Goal: Information Seeking & Learning: Find specific fact

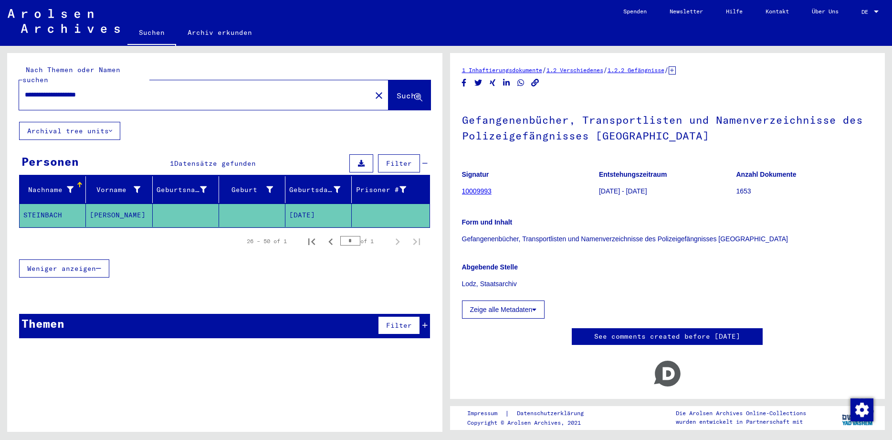
click at [127, 90] on input "**********" at bounding box center [195, 95] width 341 height 10
type input "*"
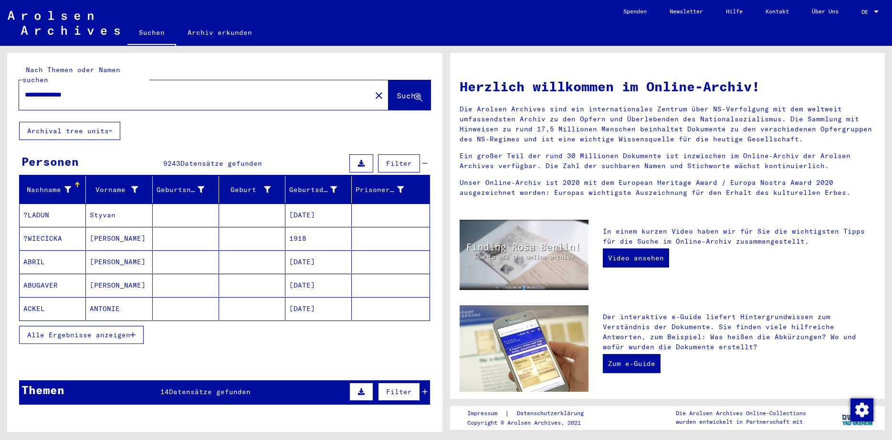
type input "**********"
click at [209, 380] on div "Themen 1 Datensätze gefunden Filter" at bounding box center [224, 392] width 411 height 24
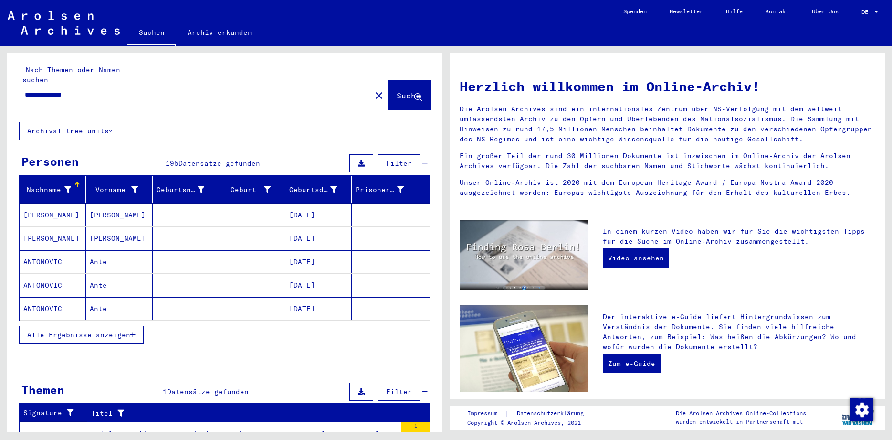
scroll to position [53, 0]
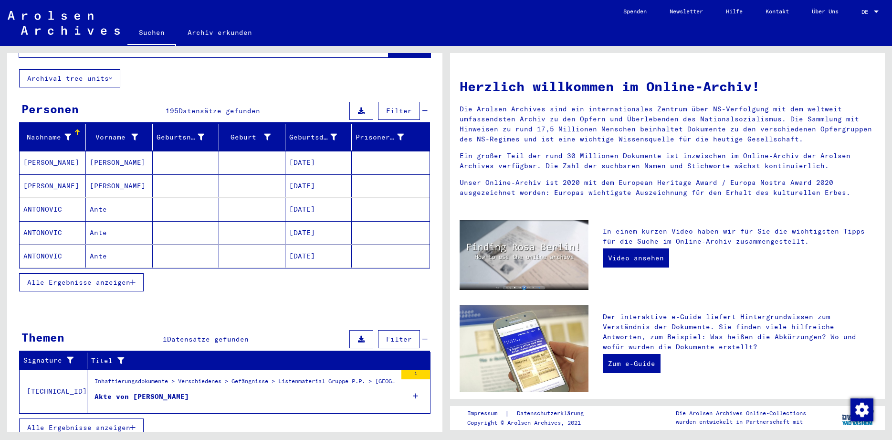
click at [187, 381] on mat-grid-list "Inhaftierungsdokumente > Verschiedenes > Gefängnisse > Listenmaterial Gruppe P.…" at bounding box center [246, 391] width 302 height 29
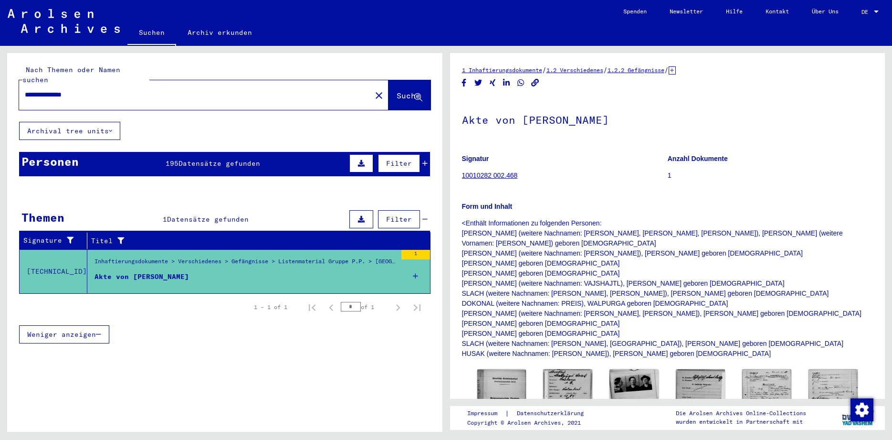
click at [186, 159] on span "Datensätze gefunden" at bounding box center [220, 163] width 82 height 9
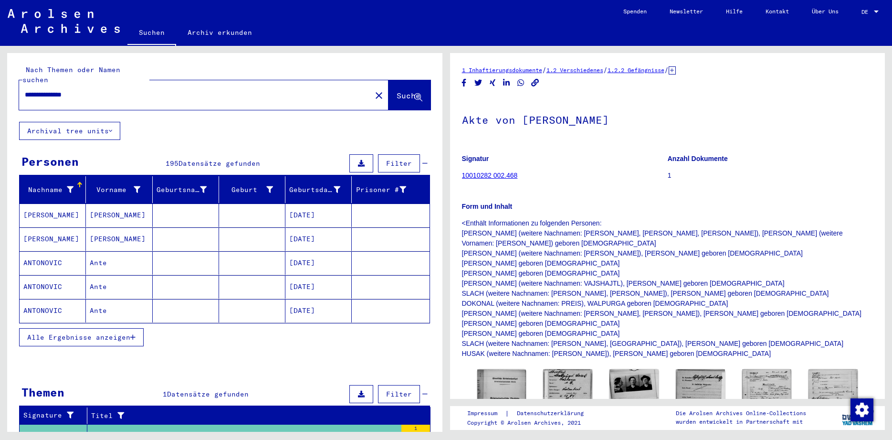
click at [51, 331] on button "Alle Ergebnisse anzeigen" at bounding box center [81, 337] width 125 height 18
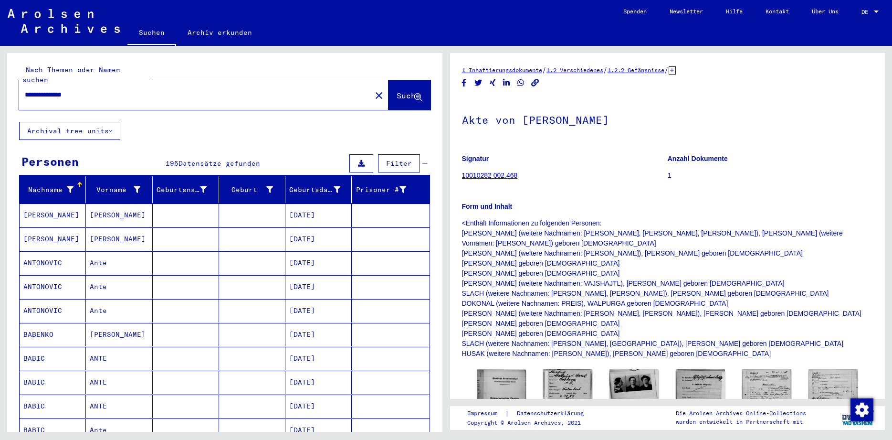
click at [59, 227] on mat-cell "[PERSON_NAME]" at bounding box center [53, 238] width 66 height 23
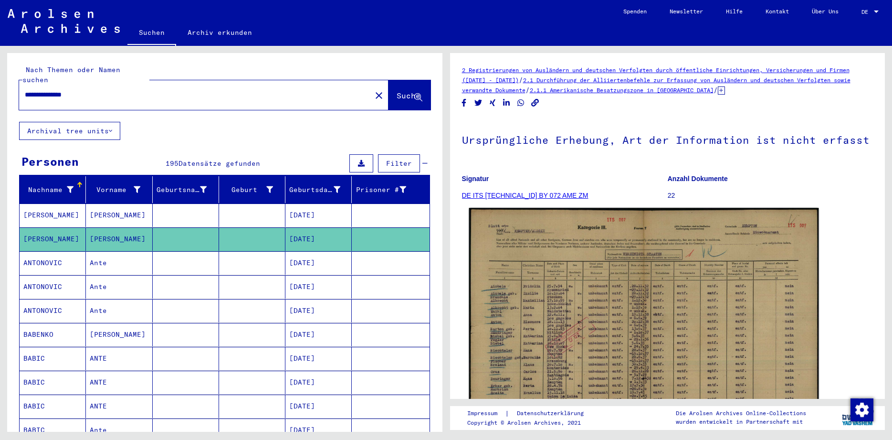
click at [584, 329] on img at bounding box center [644, 333] width 350 height 250
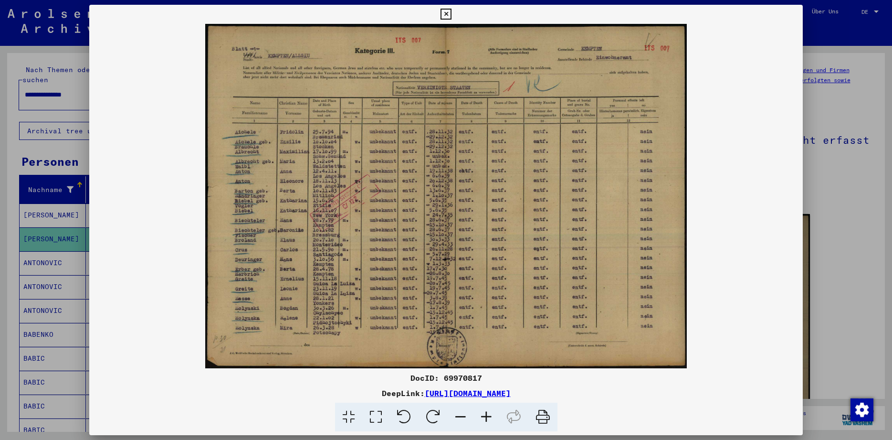
click at [452, 14] on icon at bounding box center [446, 14] width 11 height 11
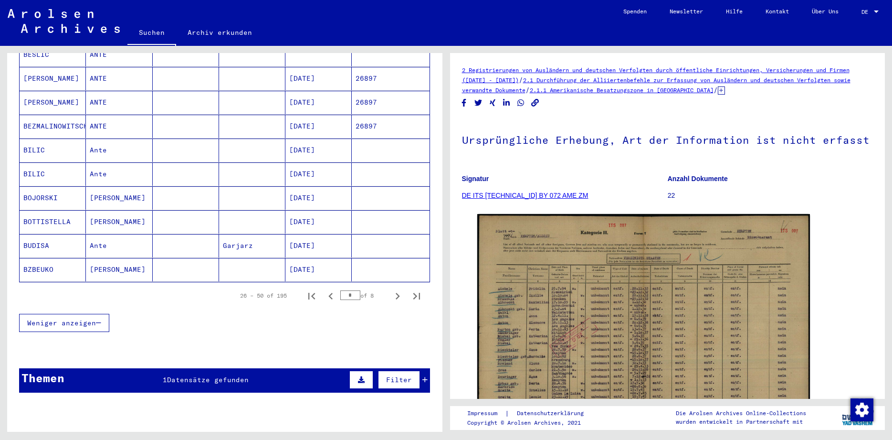
scroll to position [522, 0]
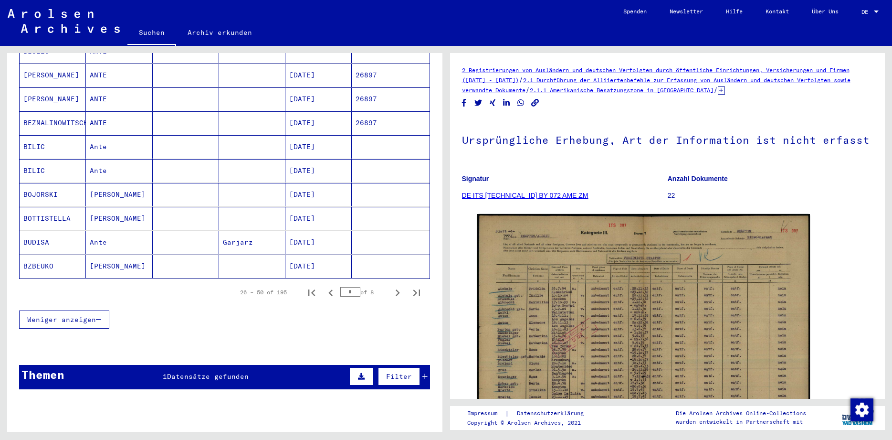
click at [204, 371] on div "Themen 1 Datensätze gefunden Filter" at bounding box center [224, 377] width 411 height 24
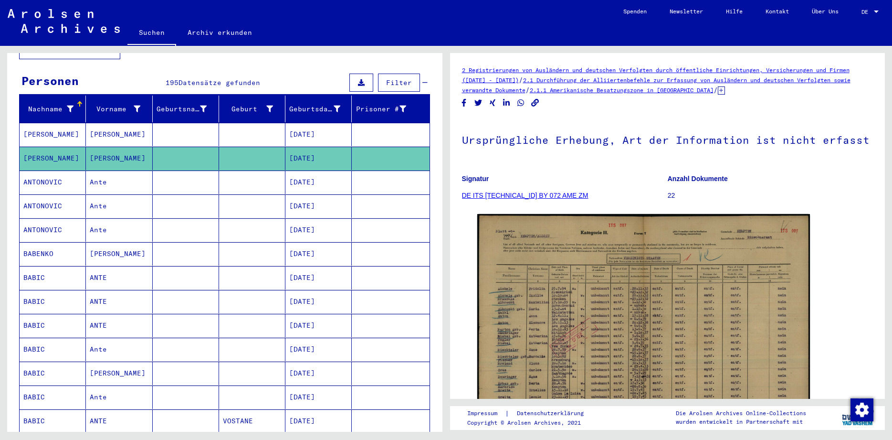
scroll to position [0, 0]
